Goal: Task Accomplishment & Management: Complete application form

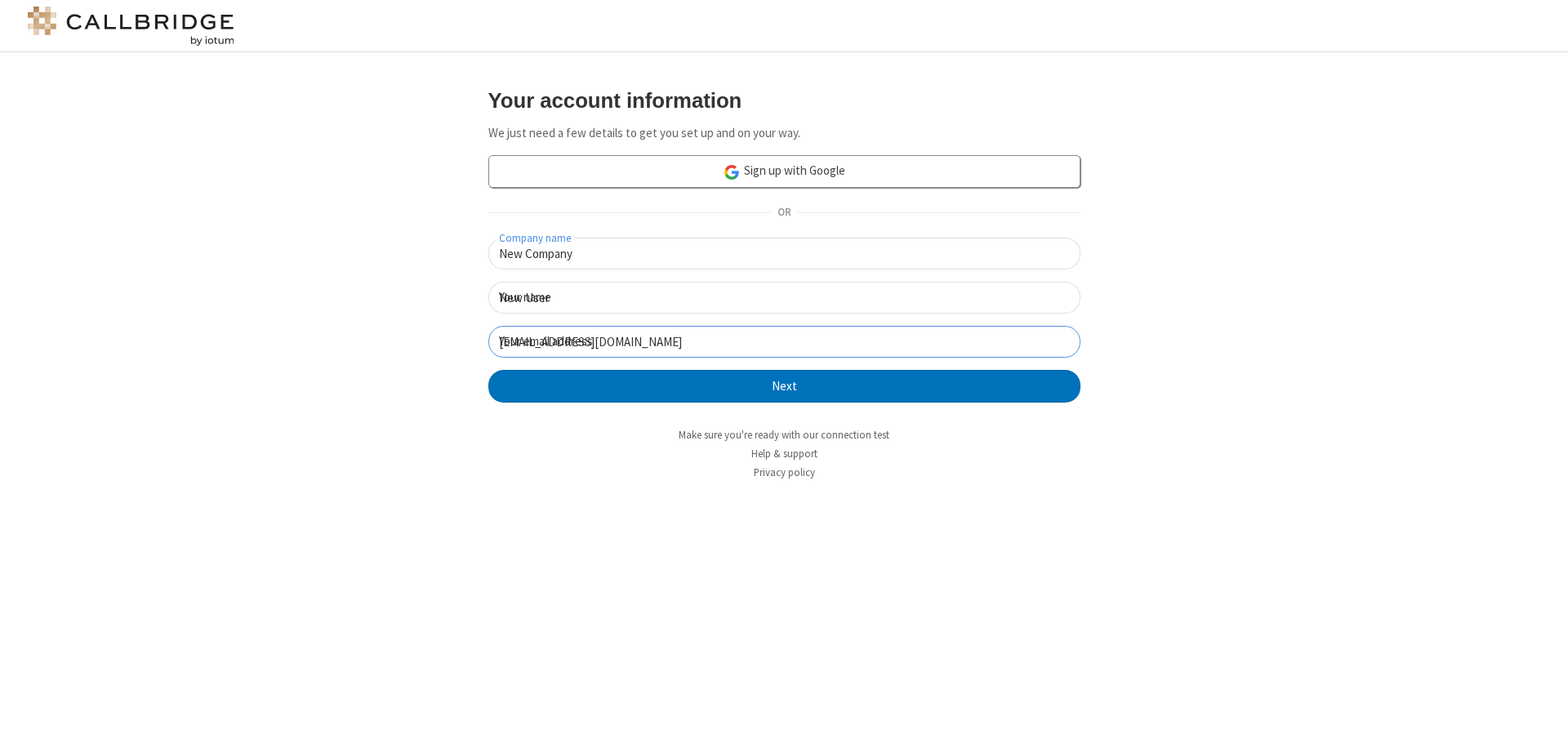
click button "Next" at bounding box center [785, 386] width 592 height 33
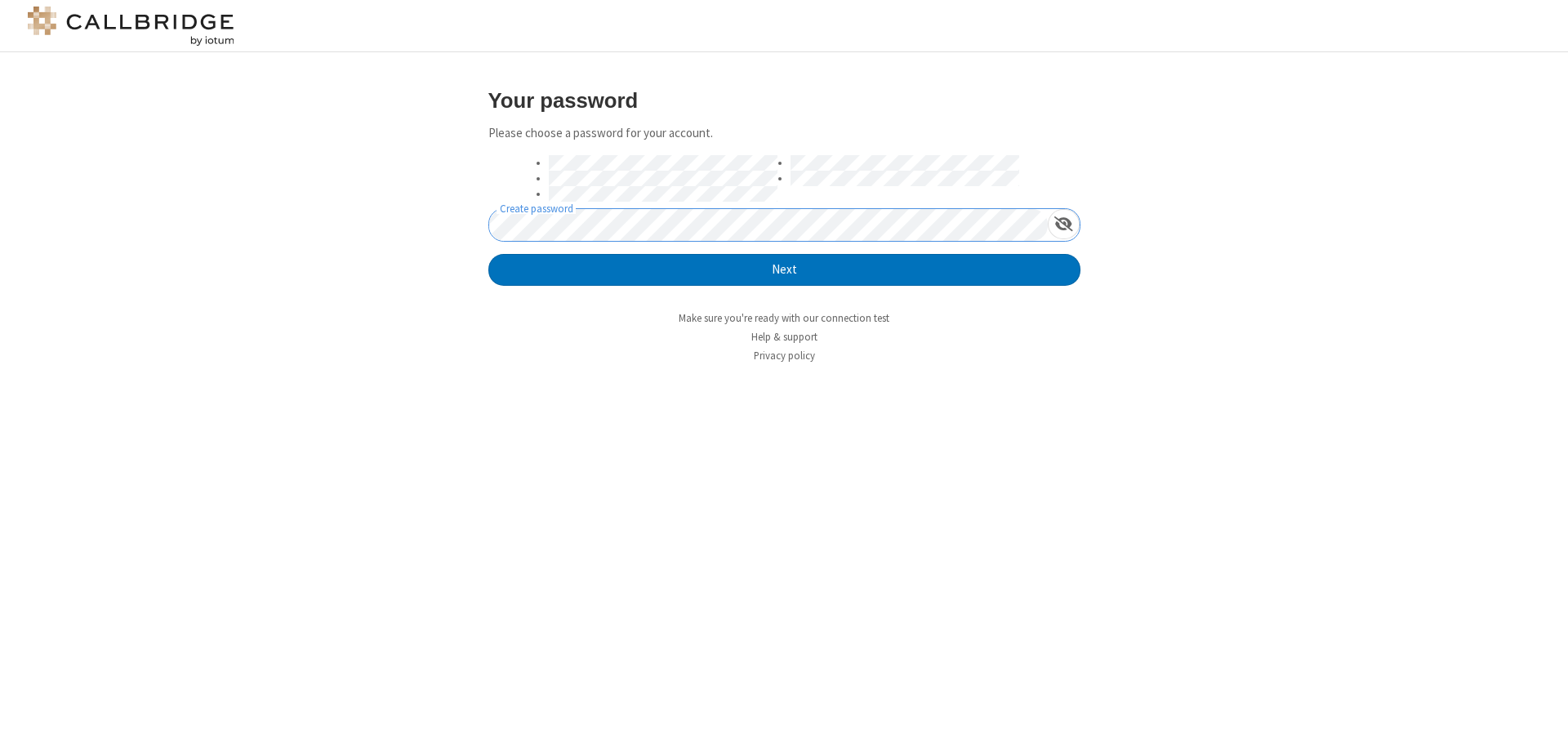
click button "Next" at bounding box center [785, 271] width 592 height 33
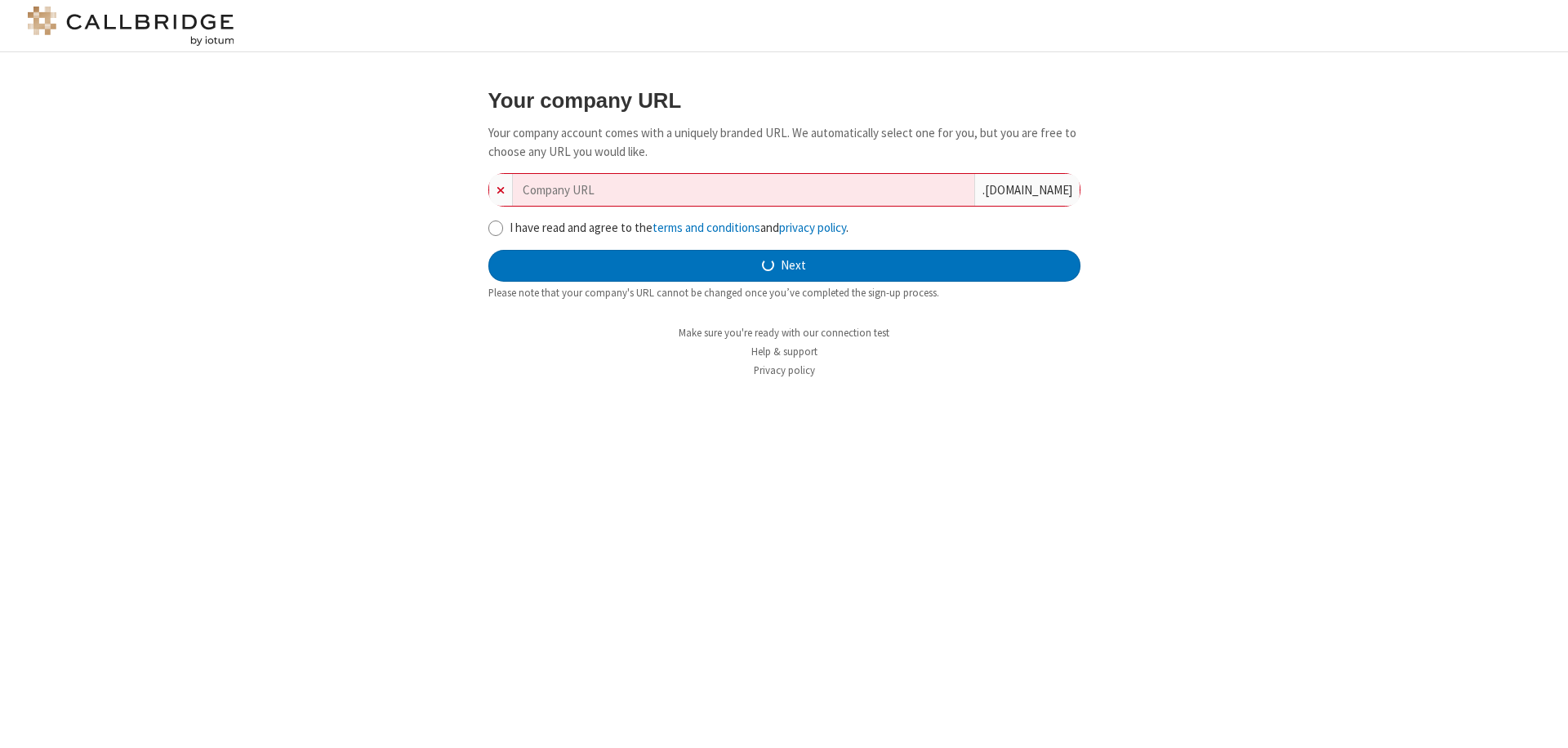
type input "new-company-moderator-40597"
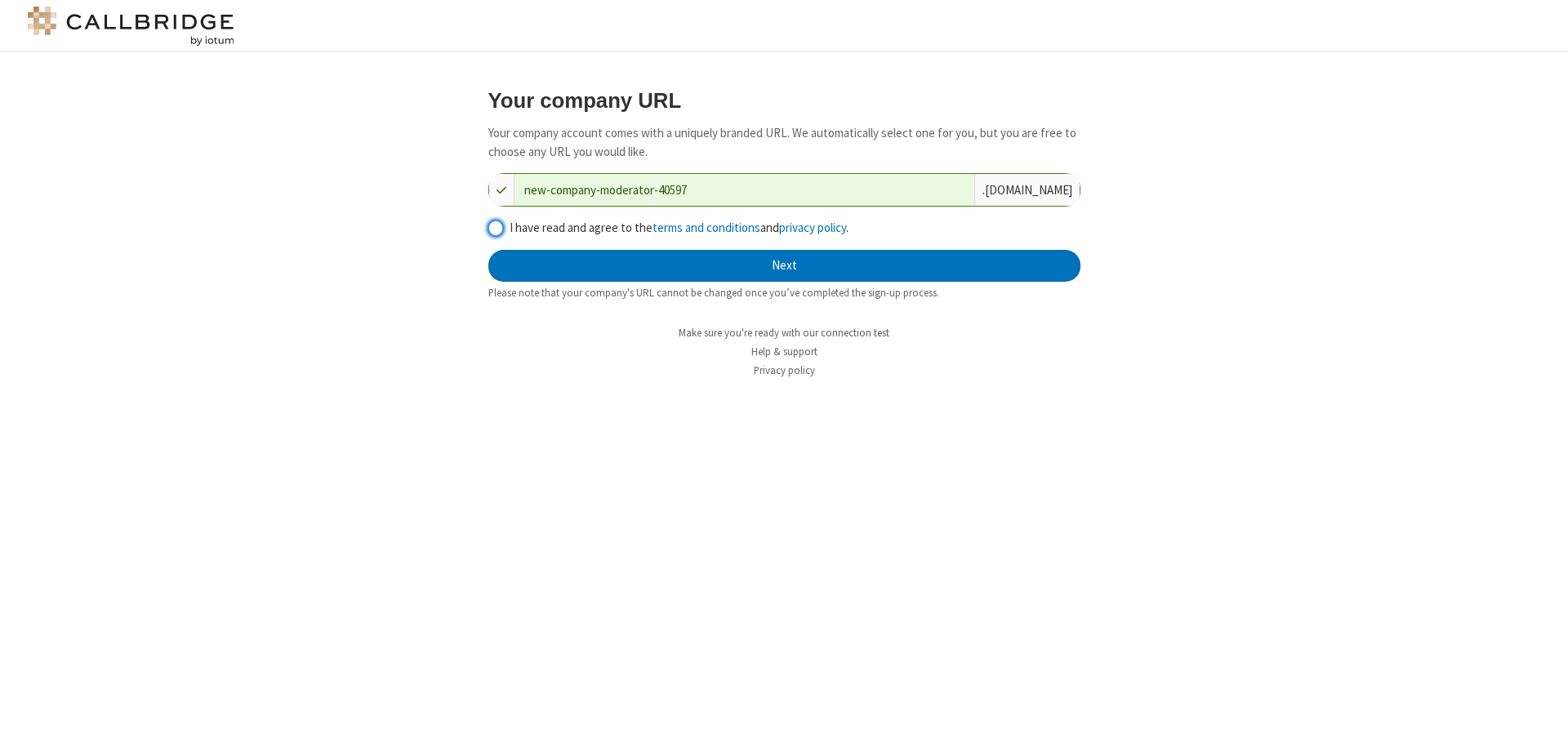
click at [495, 227] on input "I have read and agree to the terms and conditions and privacy policy ." at bounding box center [496, 228] width 15 height 17
checkbox input "true"
click at [784, 265] on button "Next" at bounding box center [785, 266] width 592 height 33
